Goal: Information Seeking & Learning: Find specific page/section

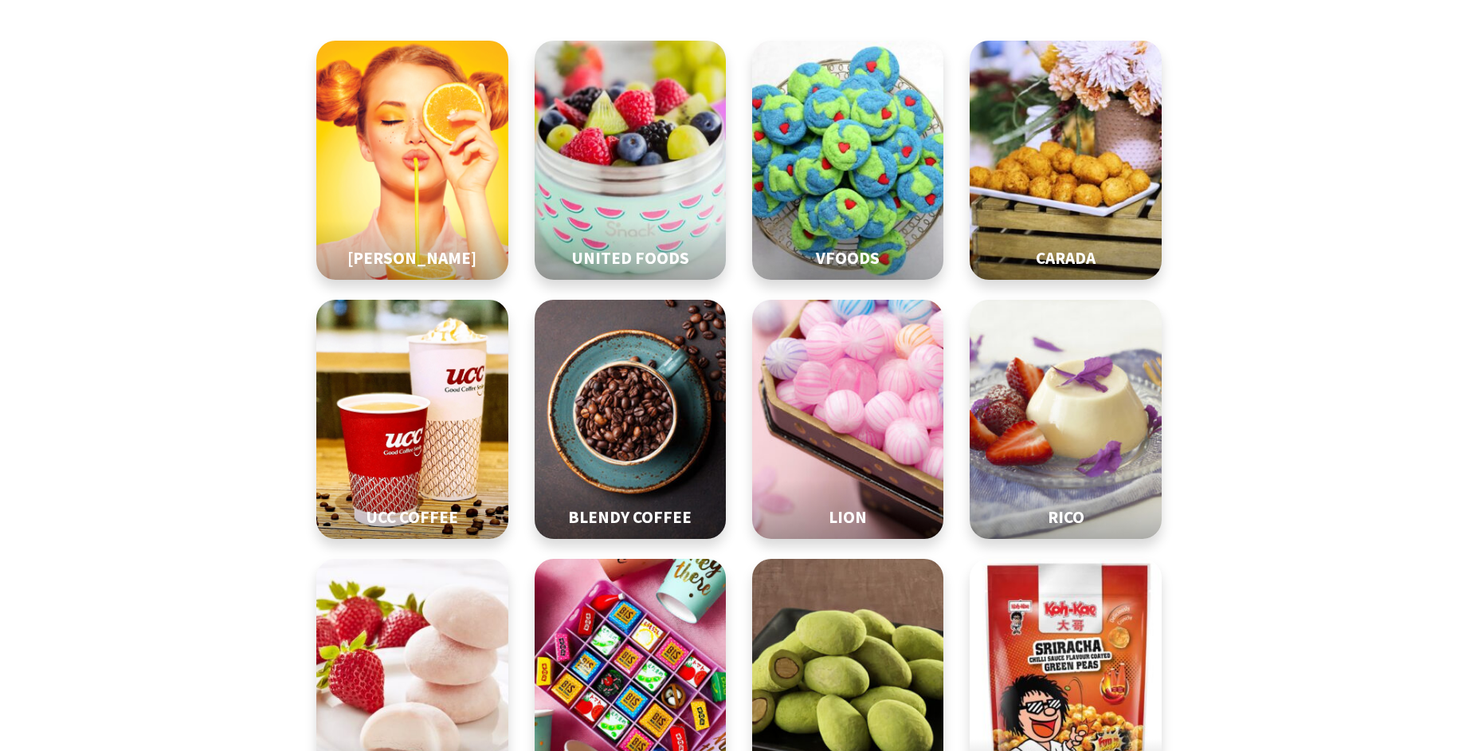
scroll to position [265, 0]
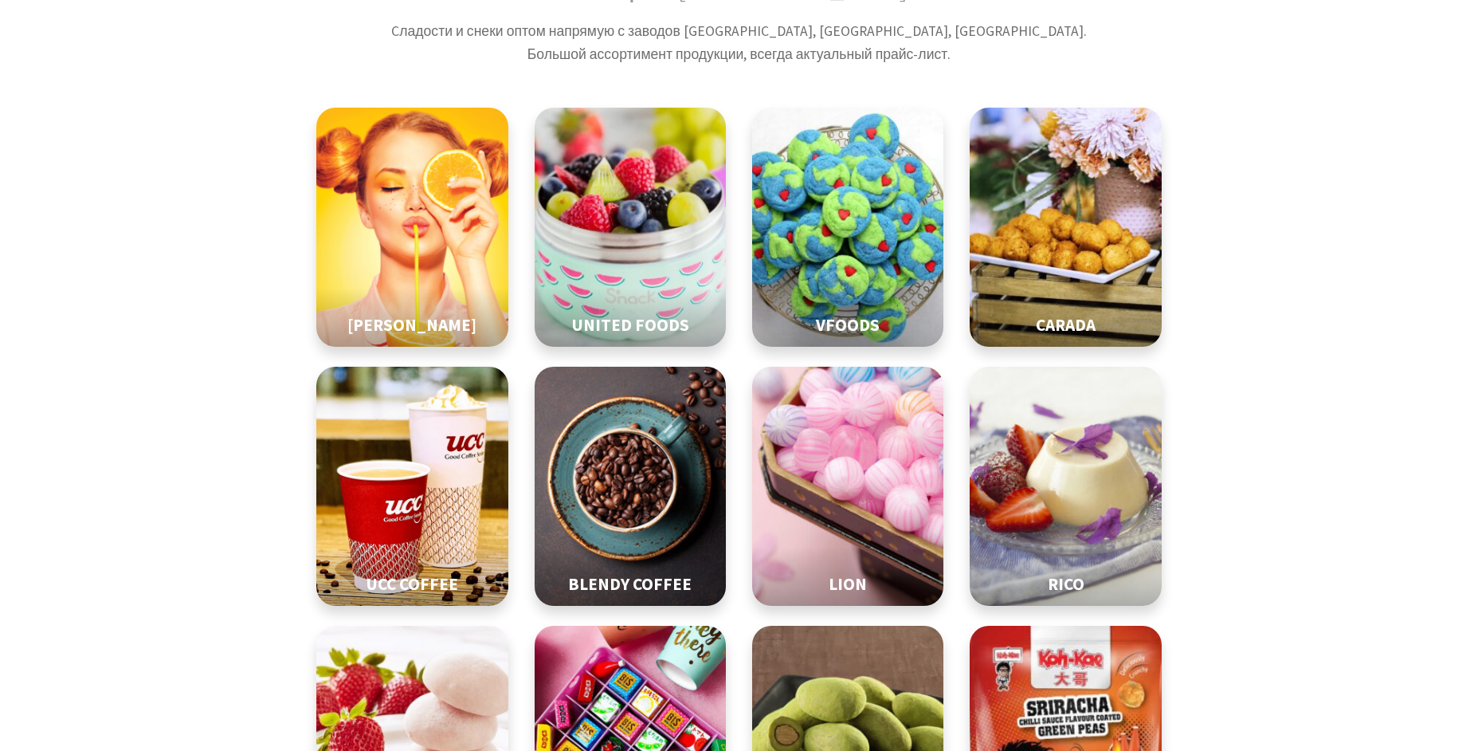
click at [1122, 602] on img at bounding box center [1066, 745] width 240 height 299
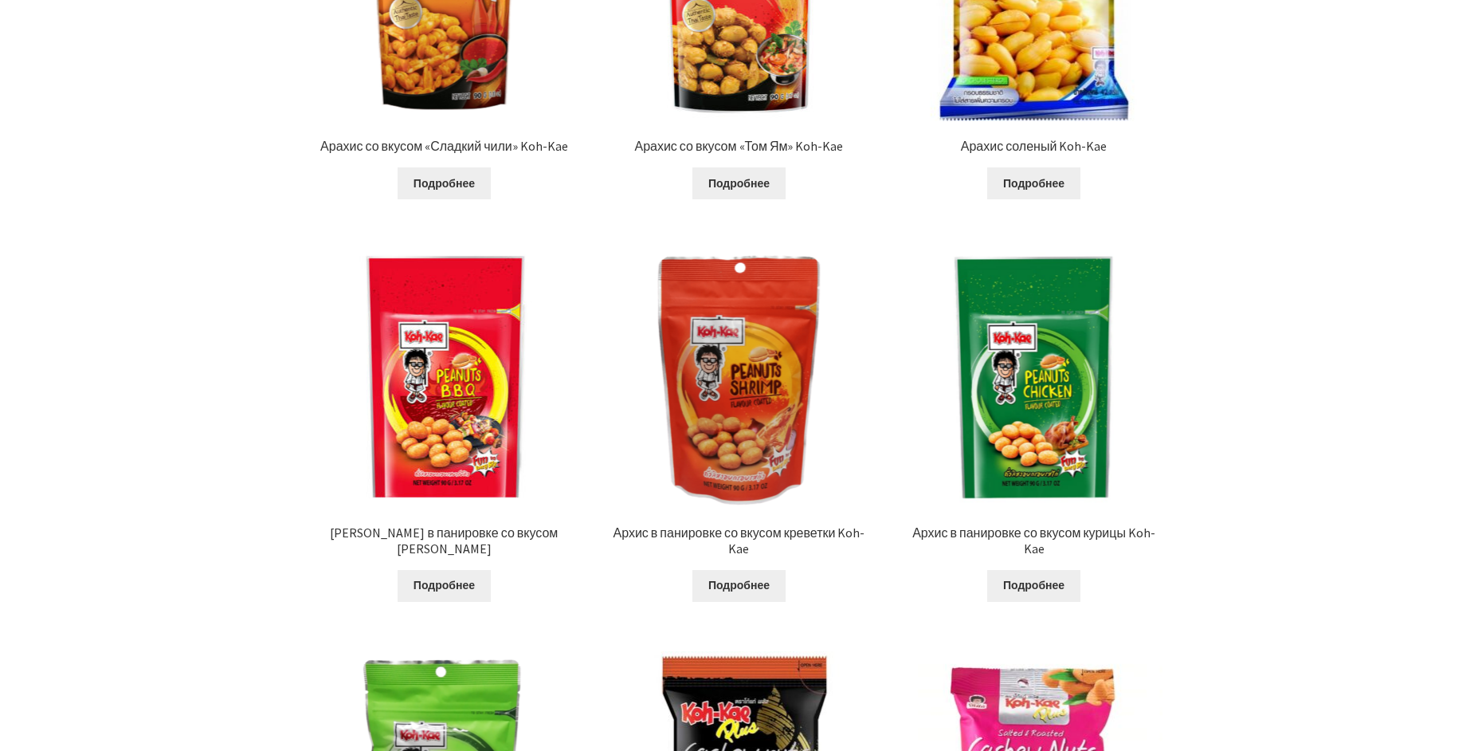
scroll to position [598, 0]
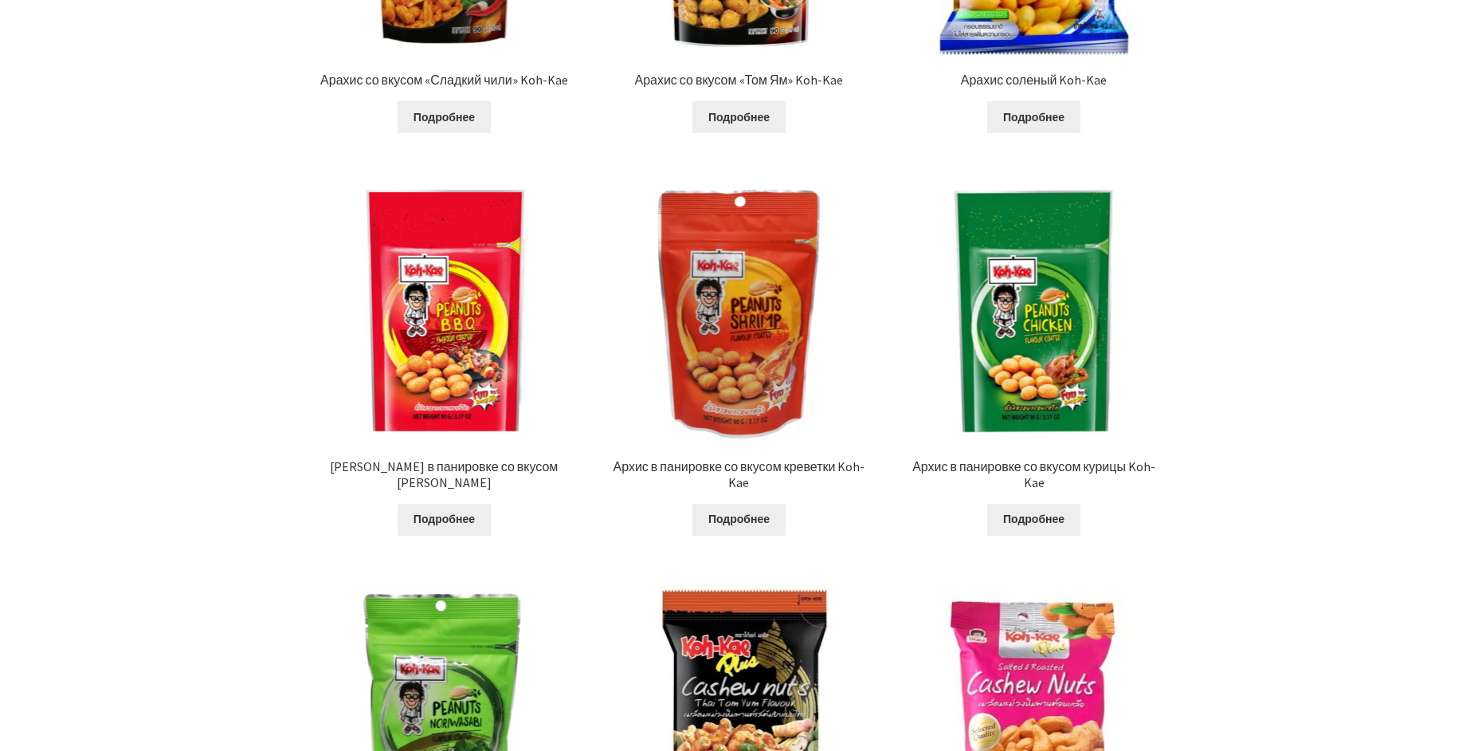
click at [396, 459] on h2 "Архис в панировке со вкусом барбекю Koh-Kae" at bounding box center [445, 474] width 258 height 31
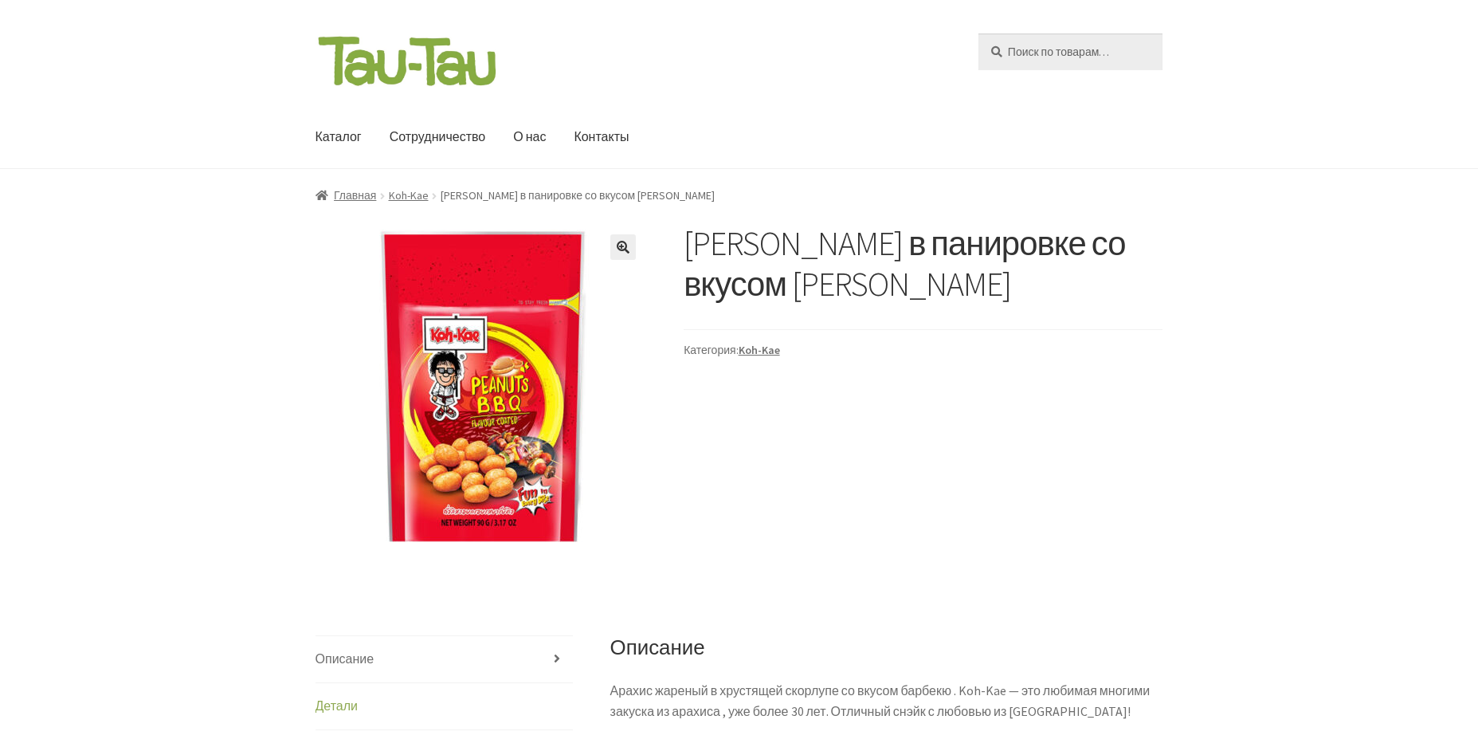
click at [1068, 57] on input "Искать:" at bounding box center [1071, 51] width 184 height 37
type input "[PERSON_NAME]"
click at [978, 33] on button "Поиск" at bounding box center [978, 33] width 1 height 1
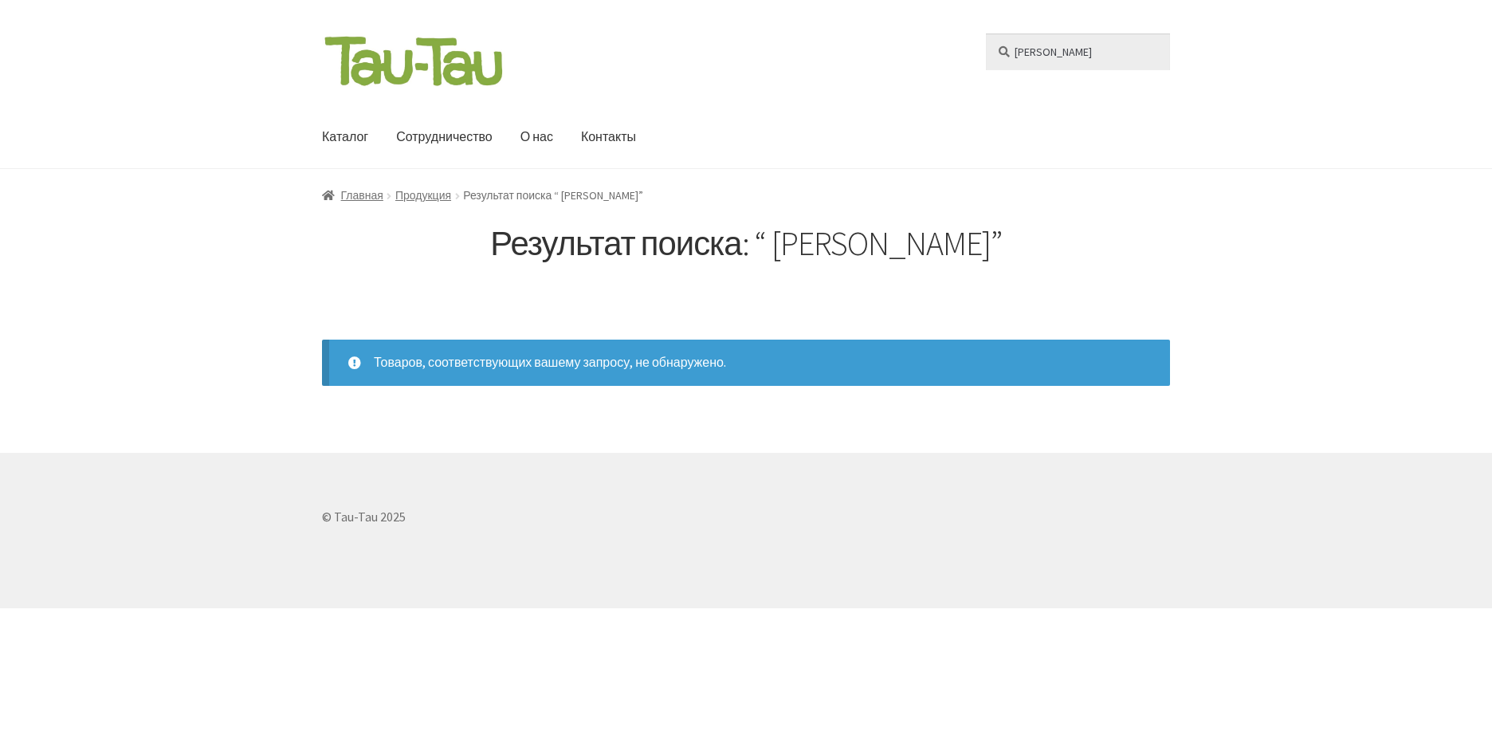
click at [986, 33] on input "[PERSON_NAME]" at bounding box center [1078, 51] width 184 height 37
